Goal: Transaction & Acquisition: Register for event/course

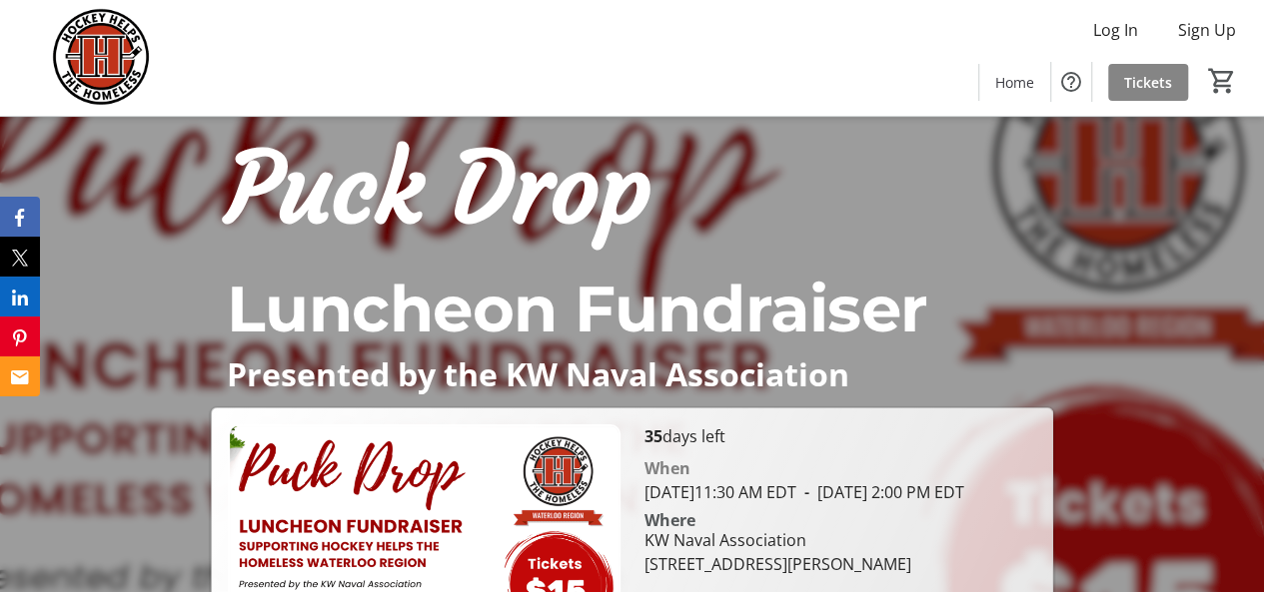
click at [1137, 75] on span "Tickets" at bounding box center [1148, 82] width 48 height 21
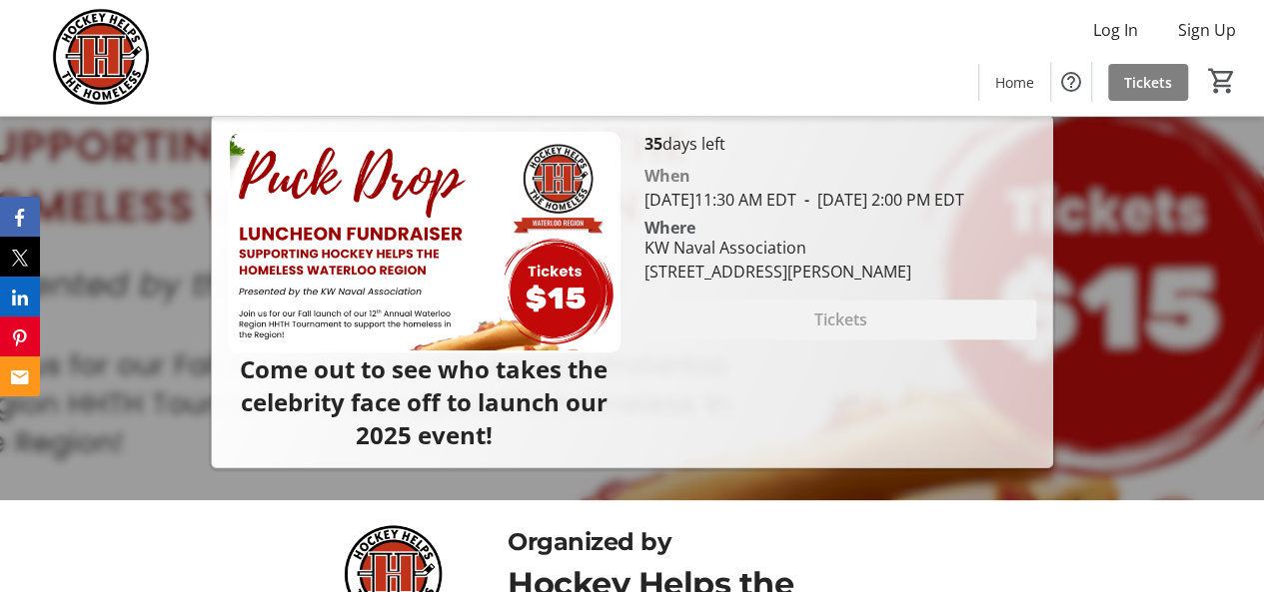
scroll to position [400, 0]
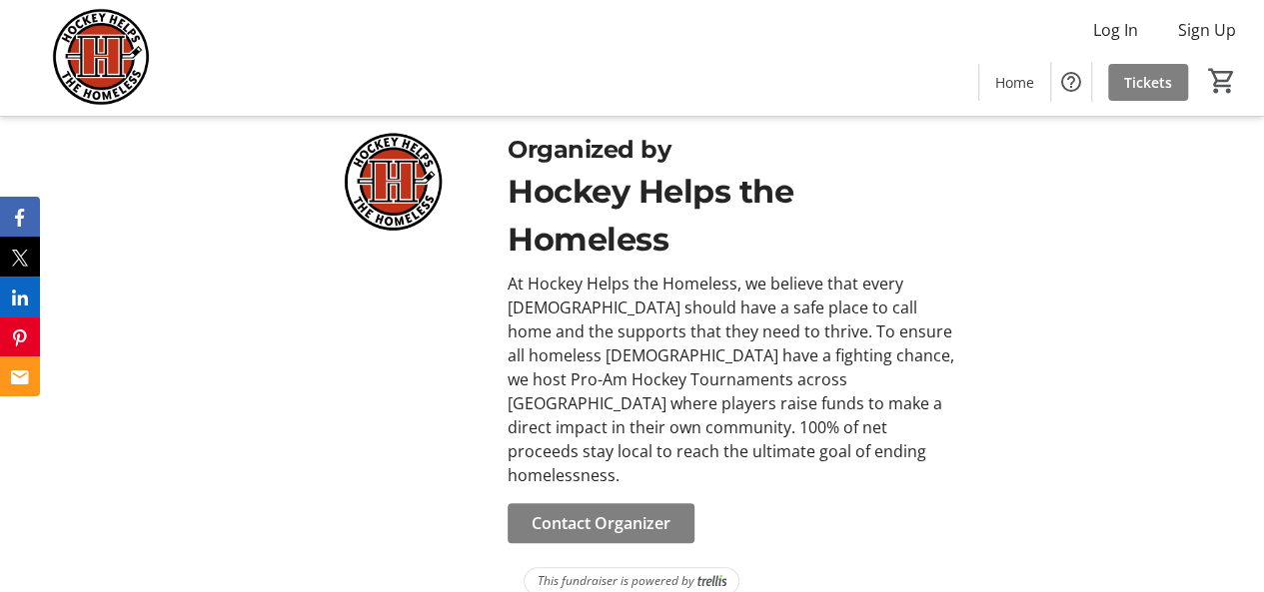
scroll to position [286, 0]
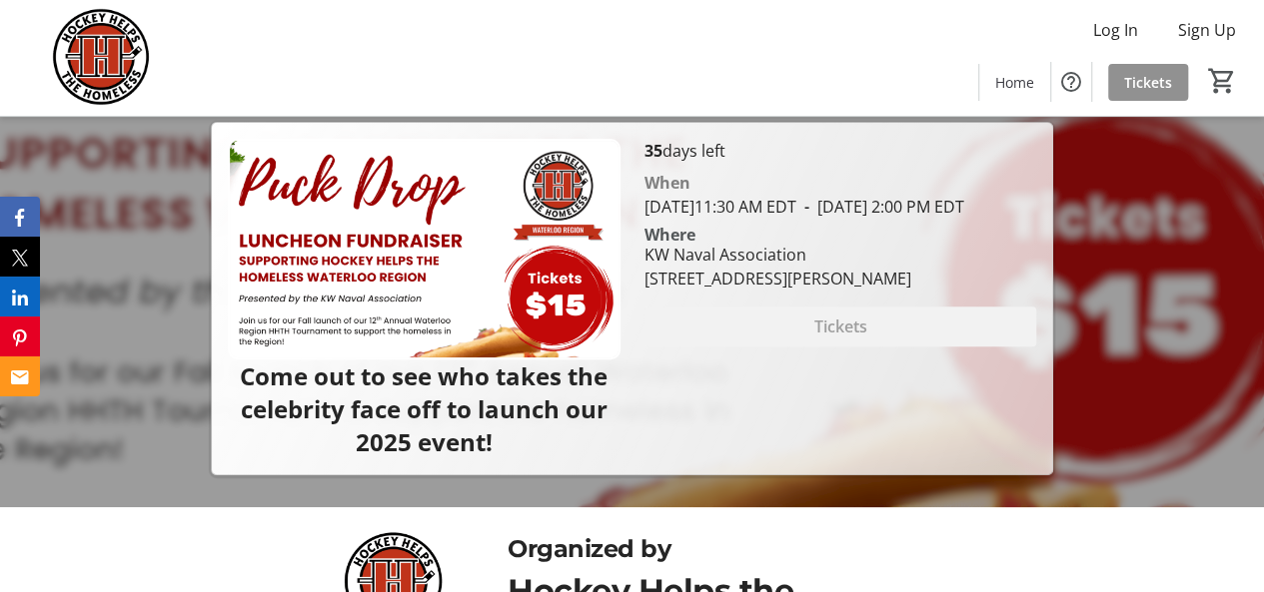
click at [1109, 88] on span at bounding box center [1148, 82] width 80 height 48
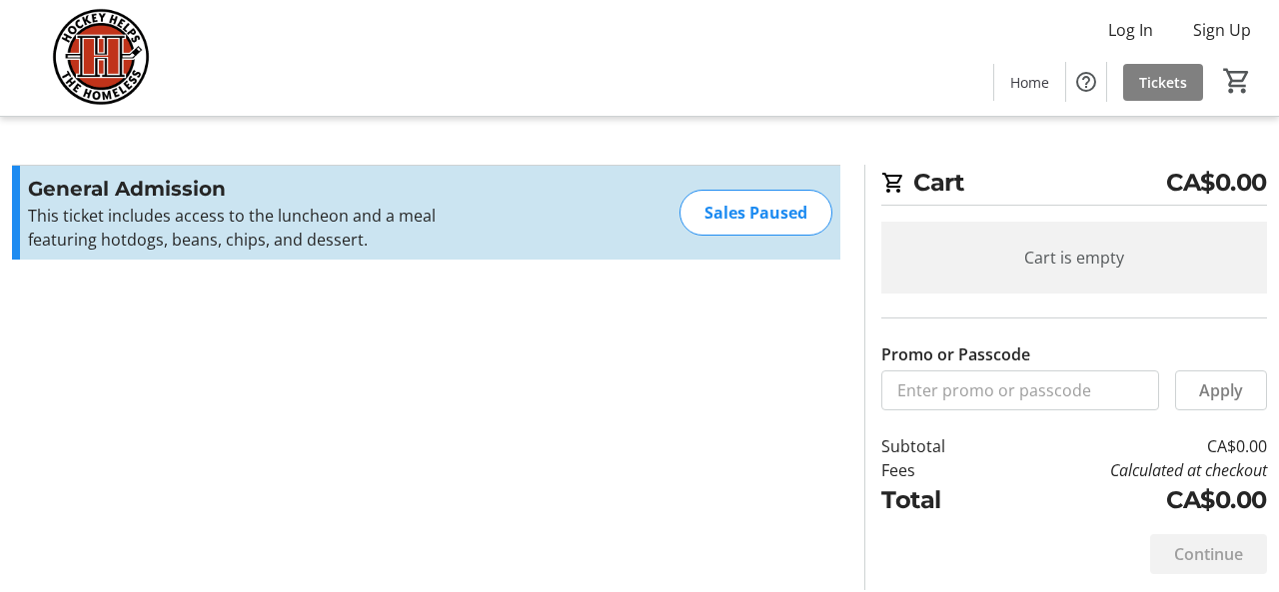
click at [707, 214] on div "Sales Paused" at bounding box center [755, 213] width 153 height 46
click at [89, 59] on img at bounding box center [101, 58] width 178 height 100
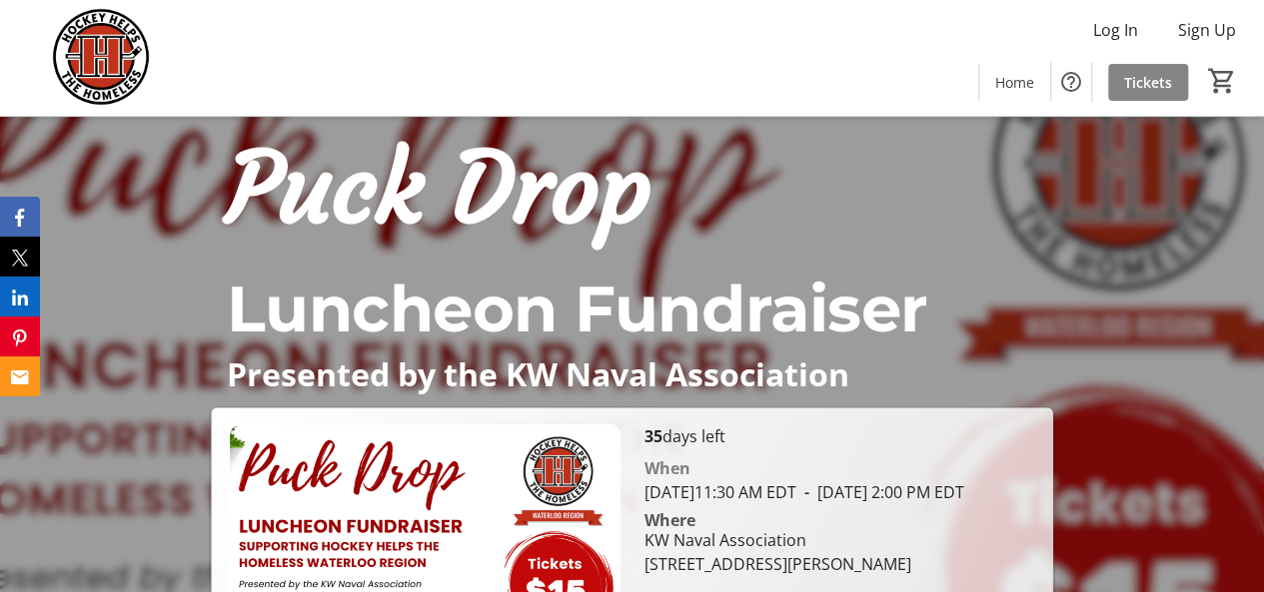
click at [1174, 84] on span at bounding box center [1148, 82] width 80 height 48
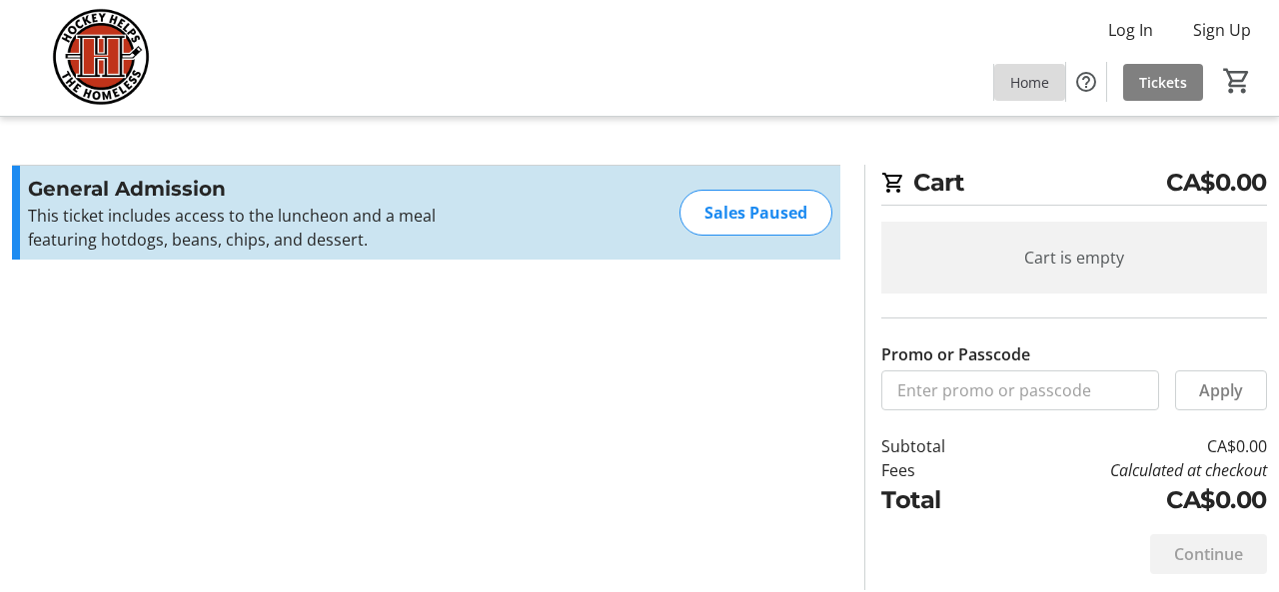
click at [1024, 77] on span "Home" at bounding box center [1029, 82] width 39 height 21
